Goal: Task Accomplishment & Management: Use online tool/utility

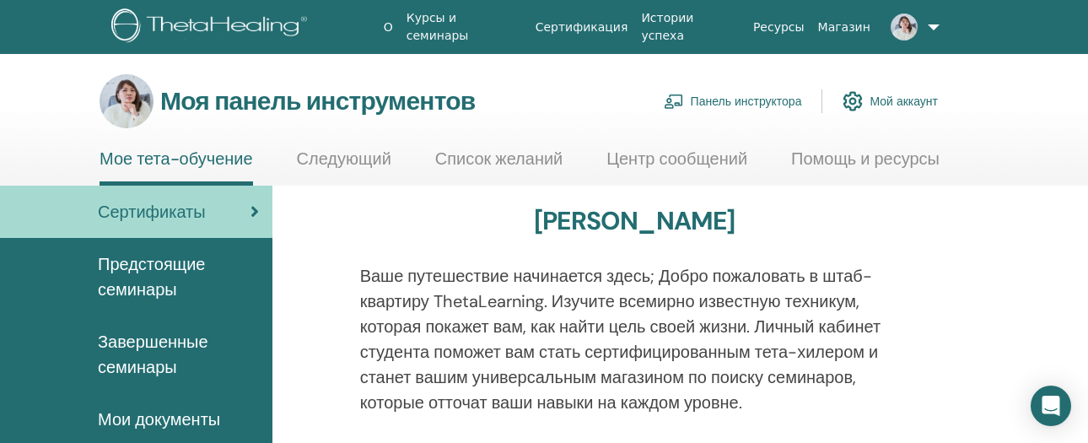
click at [766, 104] on font "Панель инструктора" at bounding box center [745, 101] width 111 height 15
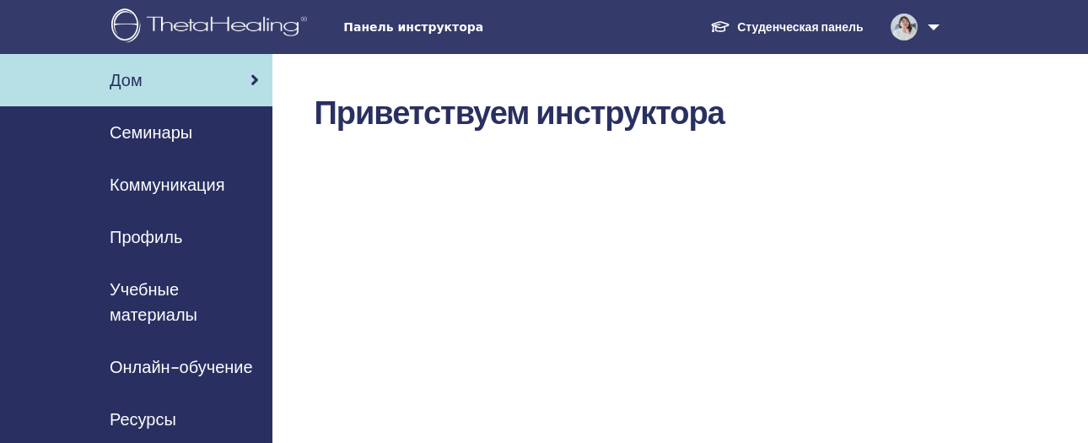
click at [152, 132] on font "Семинары" at bounding box center [151, 132] width 83 height 22
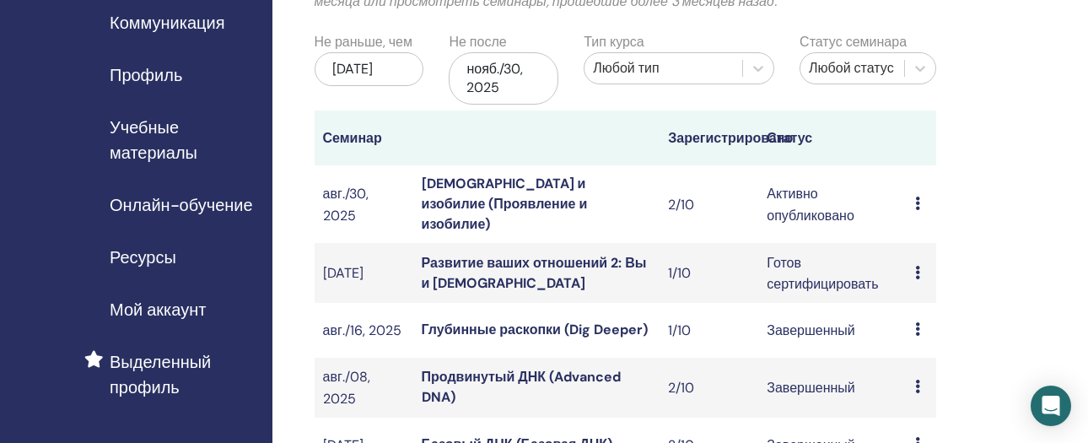
scroll to position [210, 0]
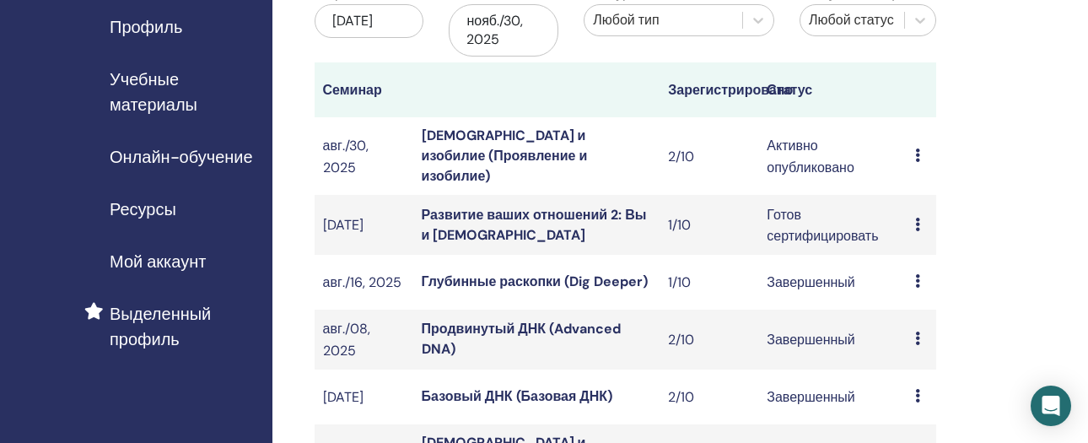
click at [918, 148] on icon at bounding box center [917, 154] width 5 height 13
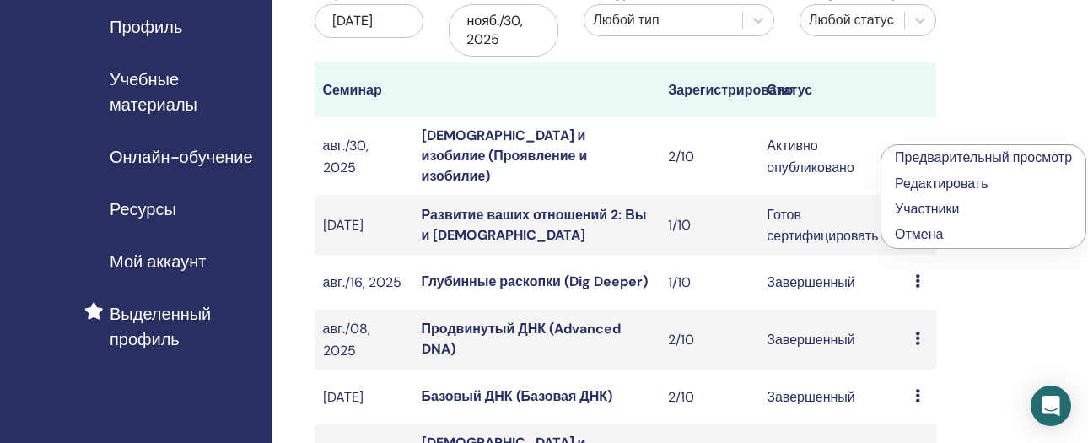
click at [918, 218] on font "Участники" at bounding box center [927, 209] width 64 height 18
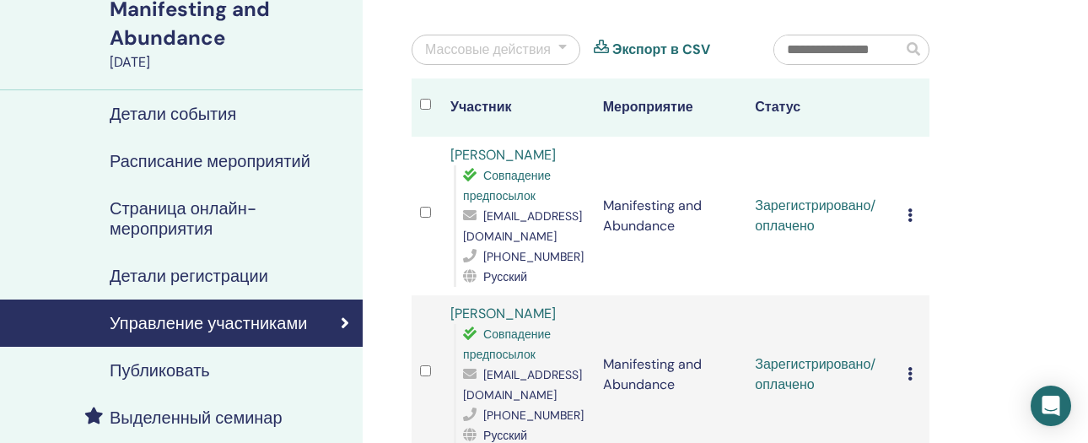
scroll to position [153, 0]
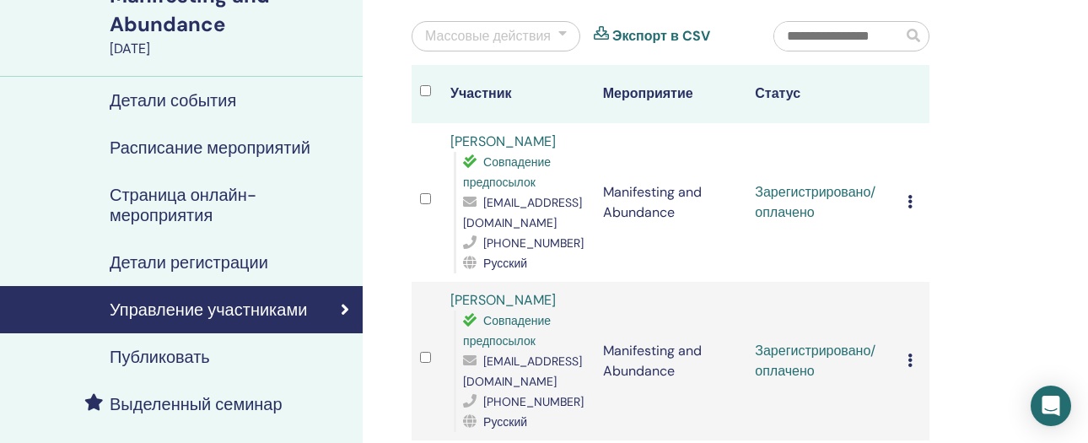
click at [510, 32] on div "Массовые действия" at bounding box center [488, 36] width 126 height 20
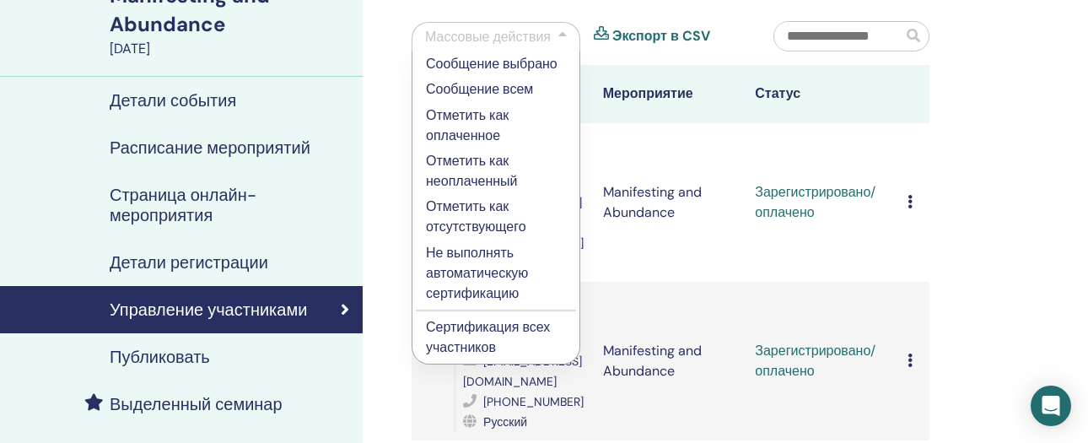
click at [483, 329] on p "Сертификация всех участников" at bounding box center [496, 337] width 140 height 40
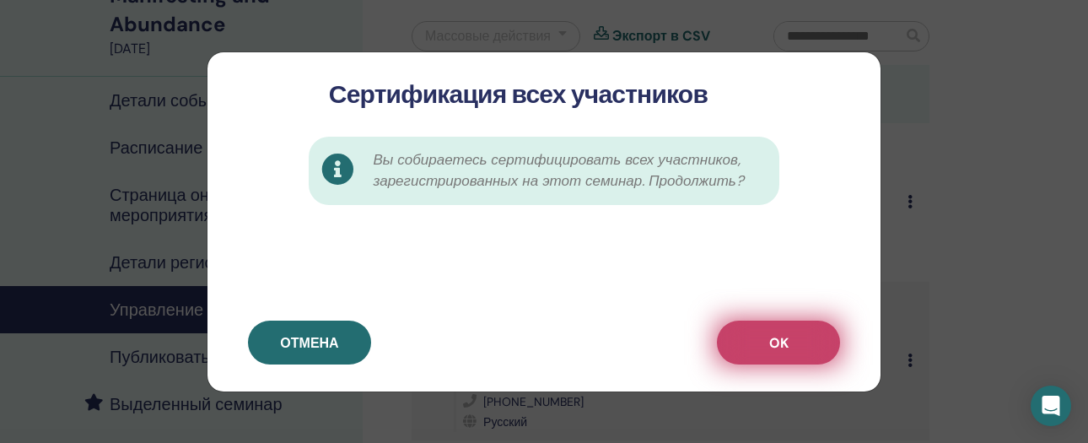
click at [779, 342] on span "OK" at bounding box center [778, 343] width 19 height 18
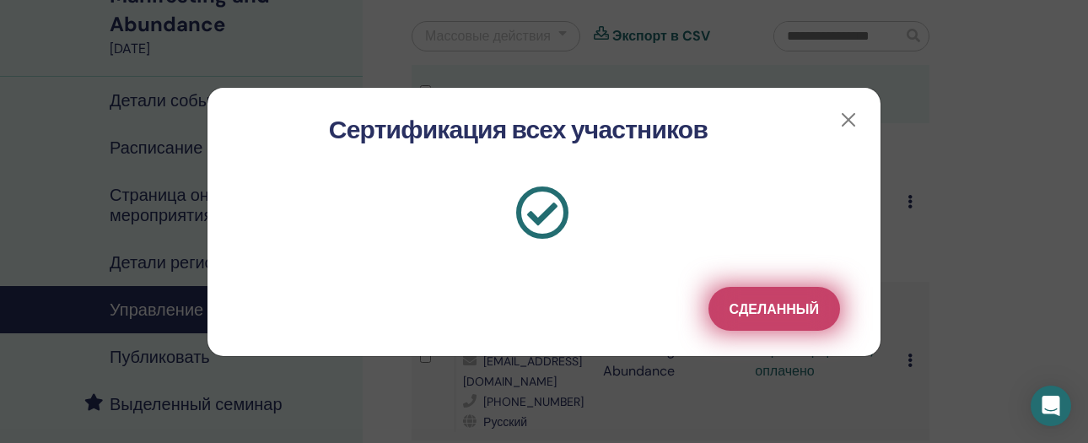
click at [811, 319] on button "Сделанный" at bounding box center [774, 309] width 132 height 44
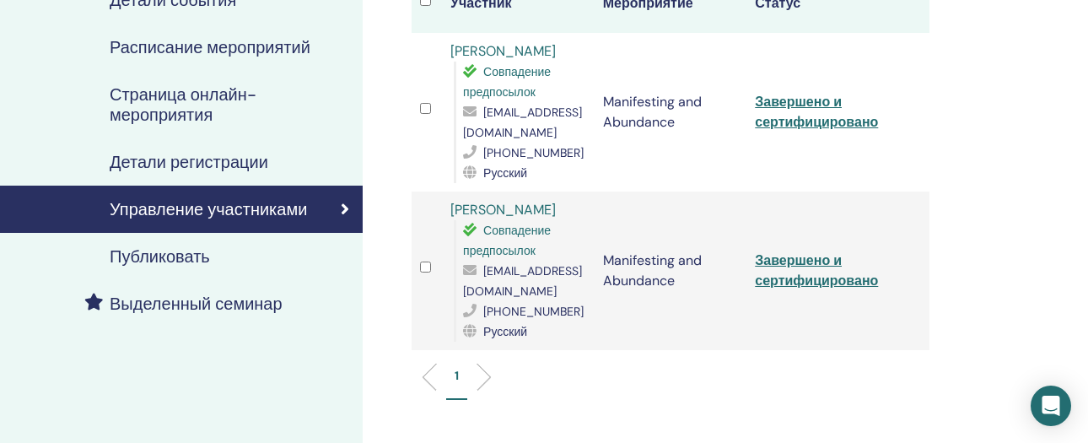
scroll to position [250, 0]
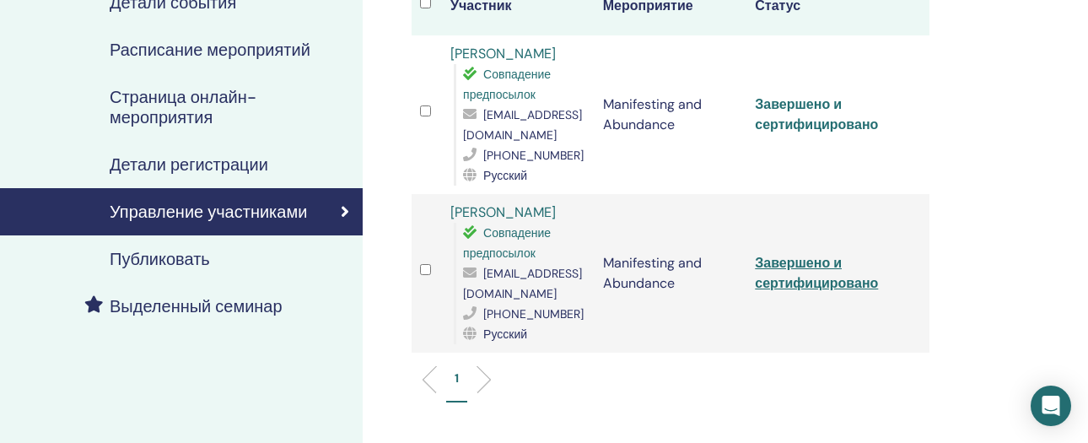
click at [803, 103] on link "Завершено и сертифицировано" at bounding box center [816, 114] width 123 height 38
click at [794, 262] on link "Завершено и сертифицировано" at bounding box center [816, 273] width 123 height 38
